Goal: Information Seeking & Learning: Check status

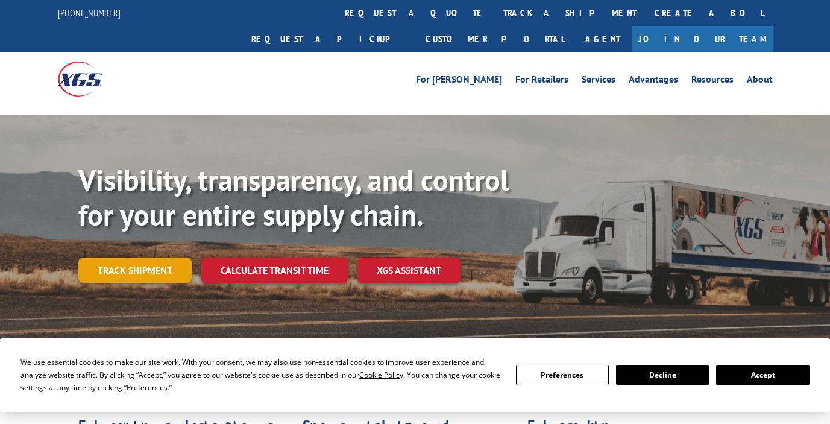
click at [136, 257] on link "Track shipment" at bounding box center [134, 269] width 113 height 25
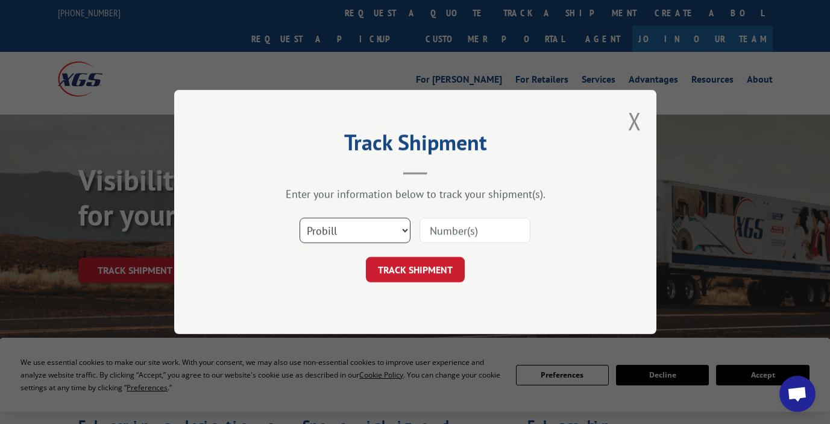
click at [386, 235] on select "Select category... Probill BOL PO" at bounding box center [354, 230] width 111 height 25
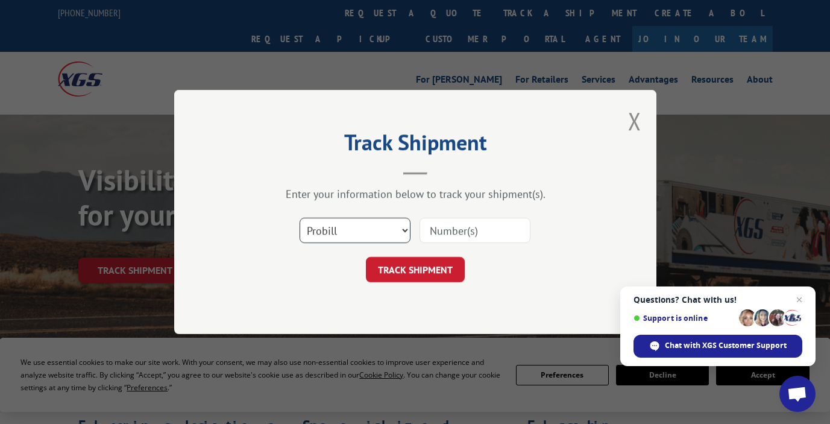
select select "bol"
click at [299, 218] on select "Select category... Probill BOL PO" at bounding box center [354, 230] width 111 height 25
click at [462, 228] on input at bounding box center [474, 230] width 111 height 25
type input "468458"
click button "TRACK SHIPMENT" at bounding box center [415, 269] width 99 height 25
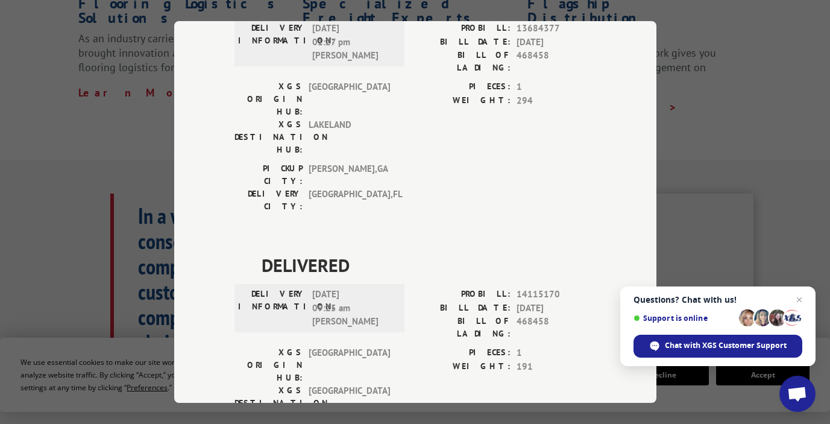
scroll to position [874, 0]
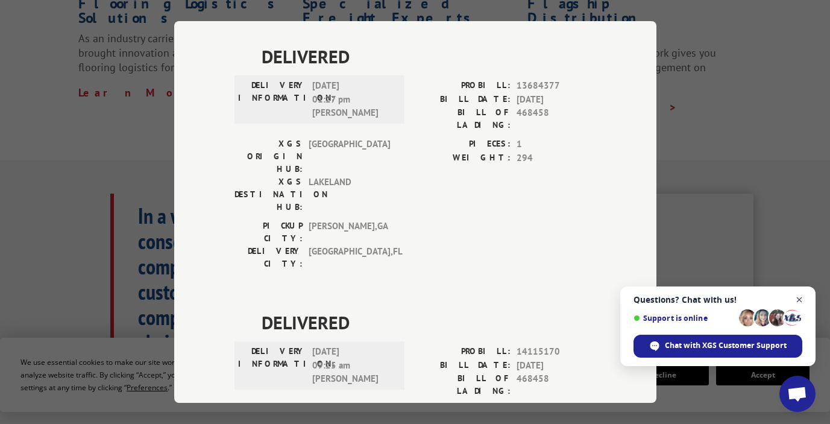
click at [802, 299] on span "Close chat" at bounding box center [799, 299] width 15 height 15
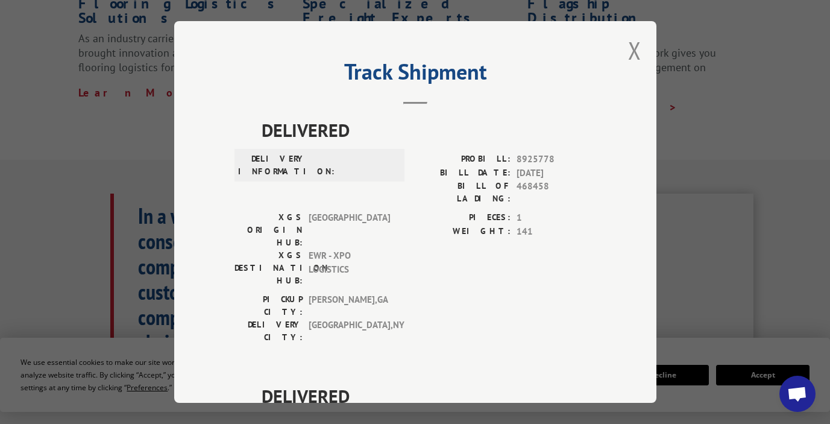
scroll to position [0, 0]
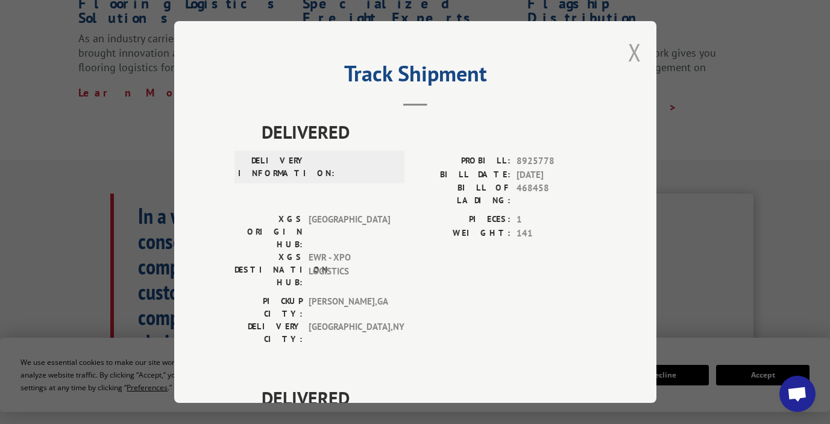
click at [630, 52] on button "Close modal" at bounding box center [634, 52] width 13 height 32
